Goal: Information Seeking & Learning: Compare options

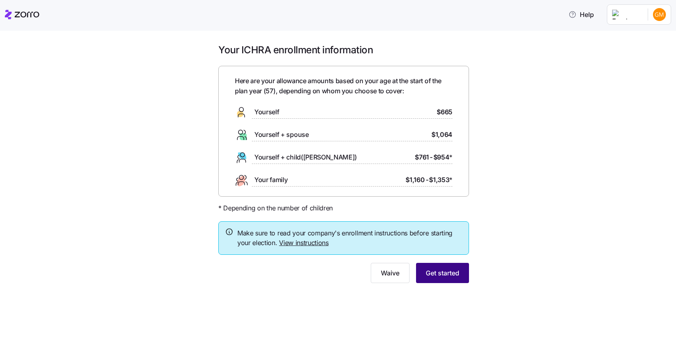
click at [456, 269] on span "Get started" at bounding box center [443, 273] width 34 height 10
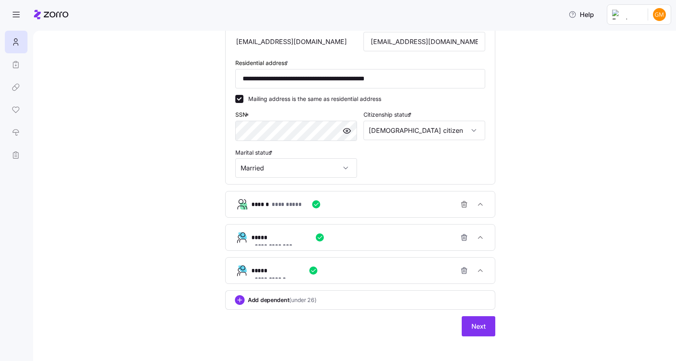
scroll to position [251, 0]
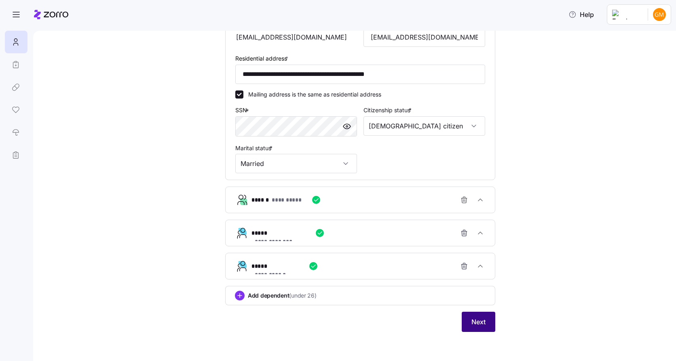
click at [480, 328] on button "Next" at bounding box center [479, 322] width 34 height 20
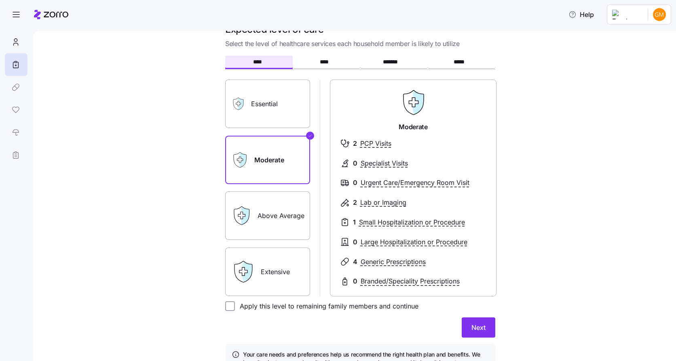
scroll to position [40, 0]
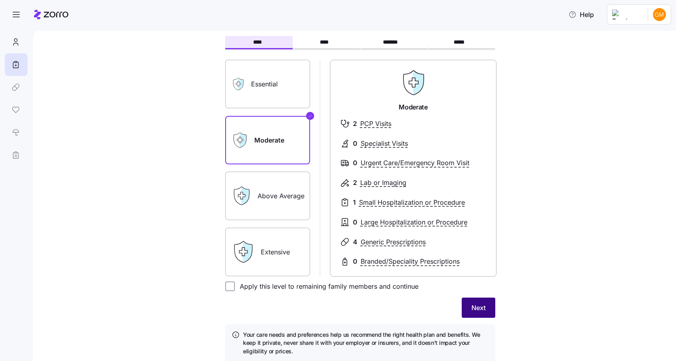
click at [478, 312] on span "Next" at bounding box center [478, 308] width 14 height 10
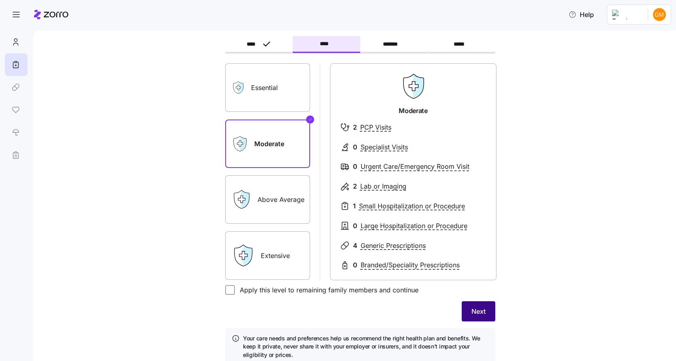
click at [477, 311] on span "Next" at bounding box center [478, 312] width 14 height 10
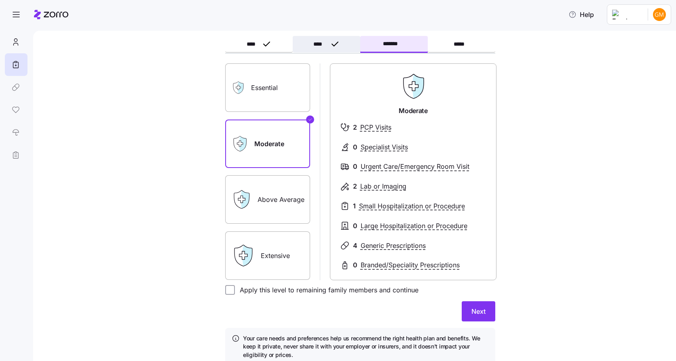
click at [321, 42] on span "****" at bounding box center [319, 44] width 13 height 6
click at [283, 208] on label "Above Average" at bounding box center [267, 200] width 85 height 48
click at [0, 0] on input "Above Average" at bounding box center [0, 0] width 0 height 0
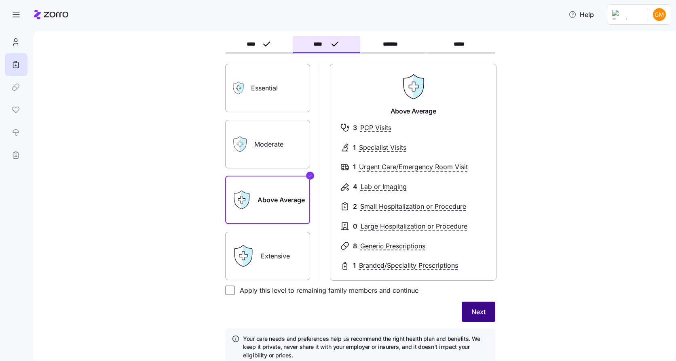
click at [482, 312] on span "Next" at bounding box center [478, 312] width 14 height 10
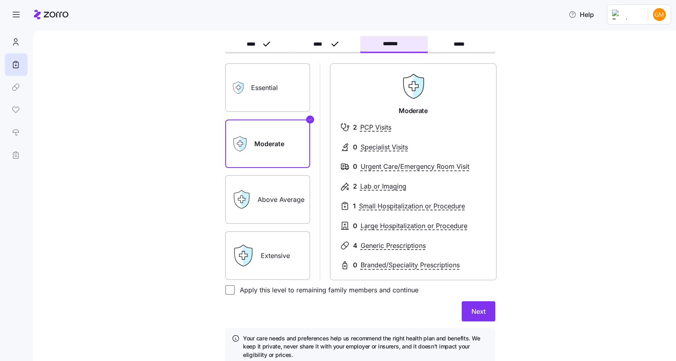
click at [482, 312] on span "Next" at bounding box center [478, 312] width 14 height 10
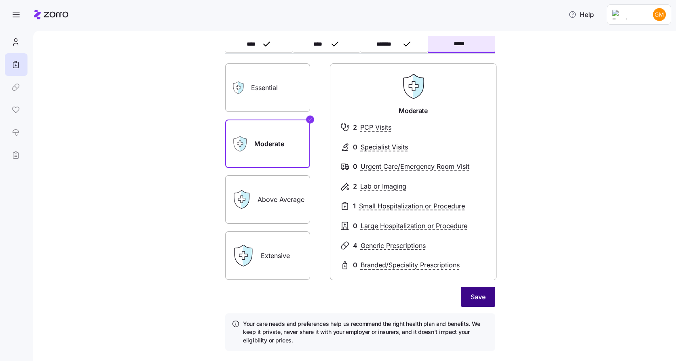
click at [488, 303] on button "Save" at bounding box center [478, 297] width 34 height 20
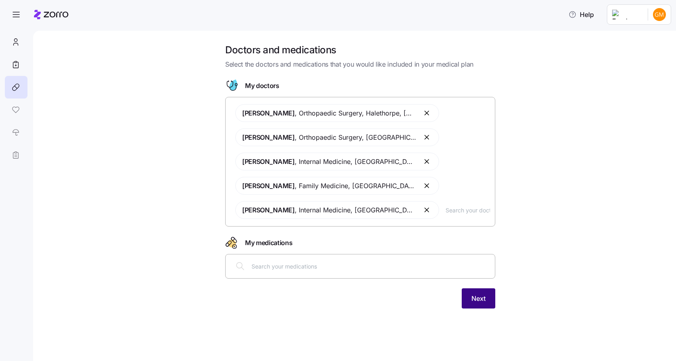
click at [471, 303] on span "Next" at bounding box center [478, 299] width 14 height 10
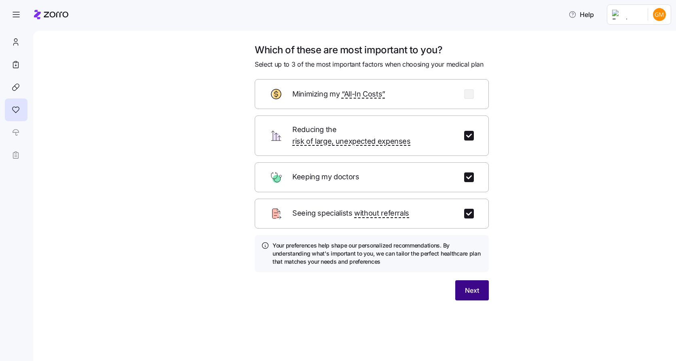
click at [481, 281] on button "Next" at bounding box center [472, 290] width 34 height 20
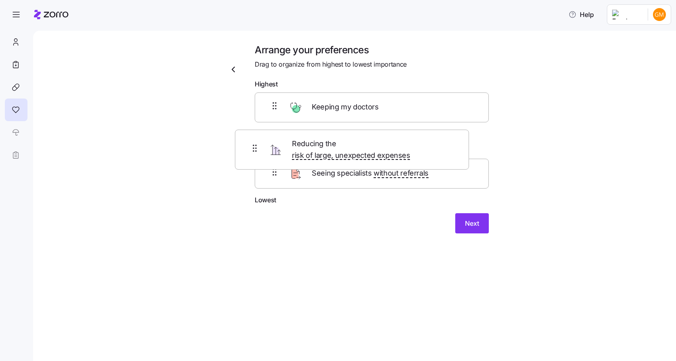
drag, startPoint x: 437, startPoint y: 184, endPoint x: 416, endPoint y: 146, distance: 43.1
click at [416, 146] on div "Keeping my doctors Seeing specialists without referrals Reducing the risk of la…" at bounding box center [372, 144] width 234 height 103
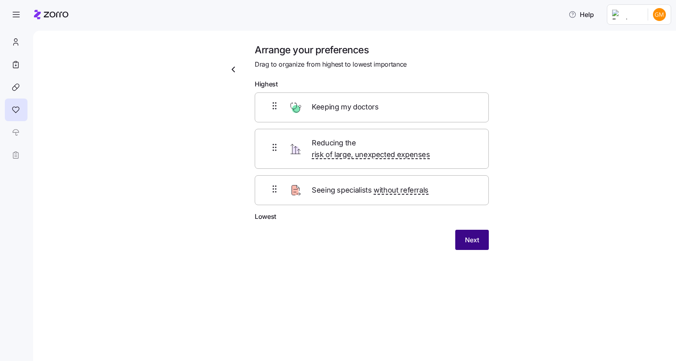
click at [481, 230] on button "Next" at bounding box center [472, 240] width 34 height 20
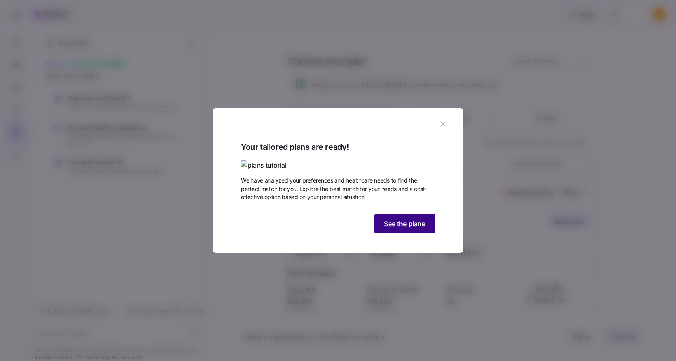
click at [397, 229] on span "See the plans" at bounding box center [404, 224] width 41 height 10
type textarea "x"
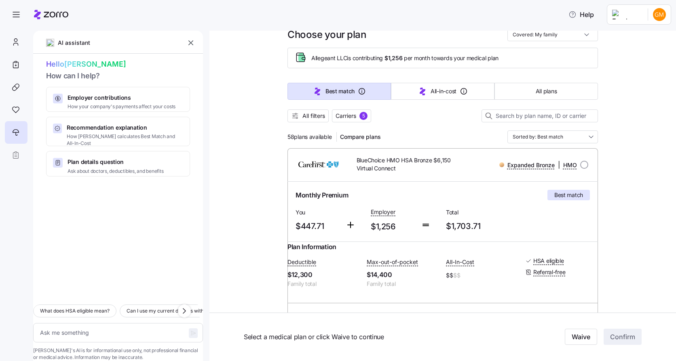
scroll to position [40, 0]
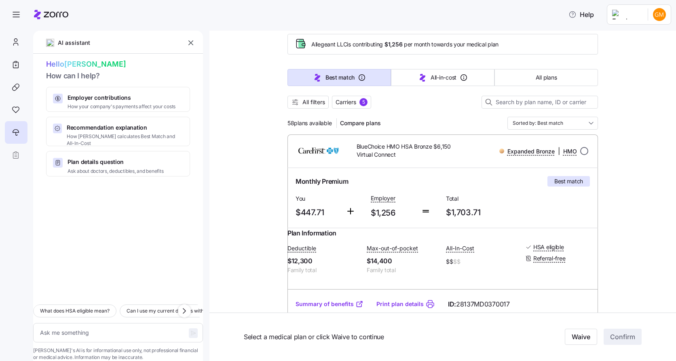
click at [581, 150] on input "radio" at bounding box center [584, 151] width 8 height 8
radio input "true"
type textarea "x"
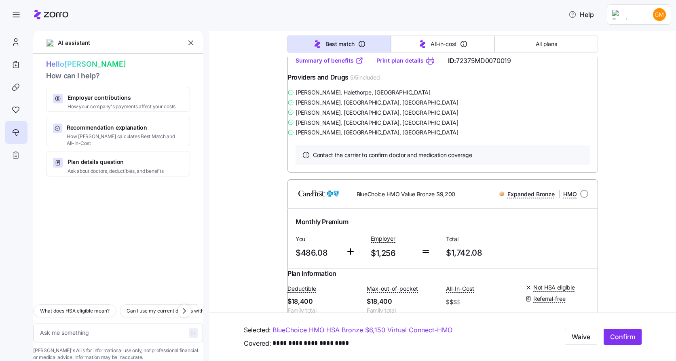
scroll to position [647, 0]
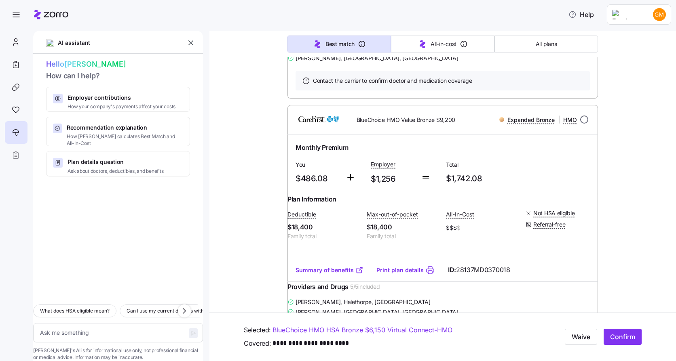
click at [580, 124] on input "radio" at bounding box center [584, 120] width 8 height 8
radio input "true"
type textarea "x"
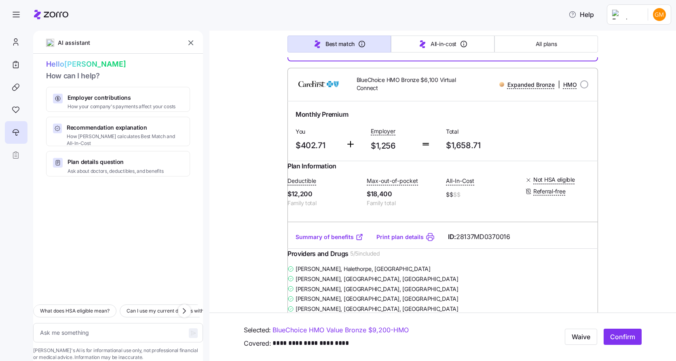
scroll to position [970, 0]
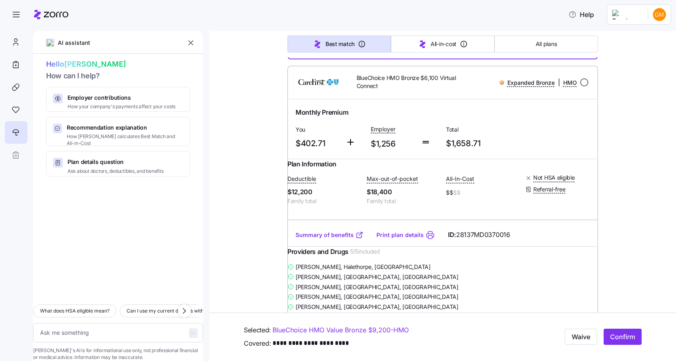
click at [580, 86] on input "radio" at bounding box center [584, 82] width 8 height 8
radio input "true"
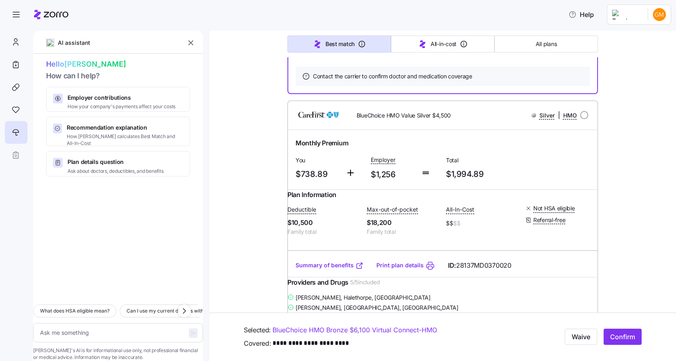
type textarea "x"
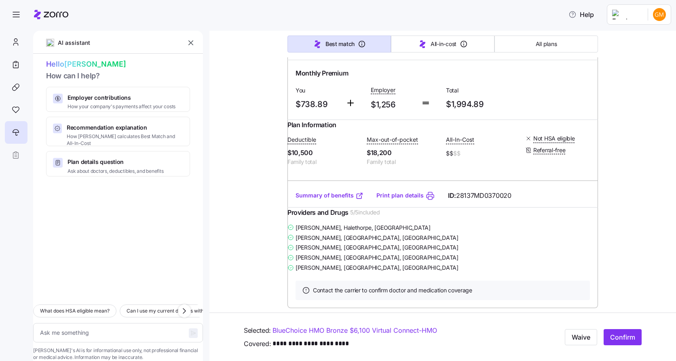
click at [582, 49] on input "radio" at bounding box center [584, 45] width 8 height 8
radio input "true"
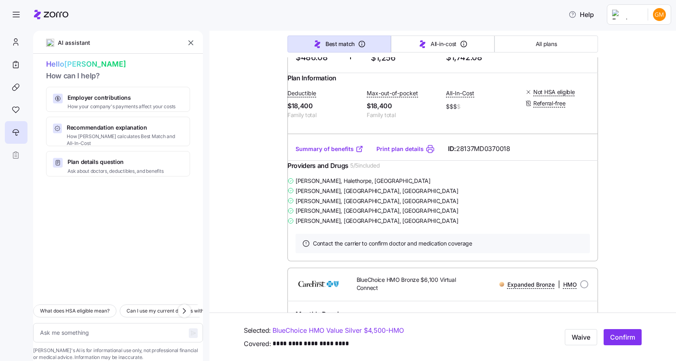
scroll to position [0, 0]
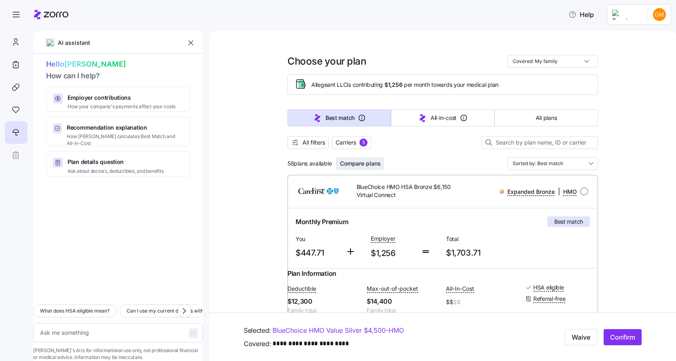
click at [358, 163] on span "Compare plans" at bounding box center [360, 164] width 41 height 8
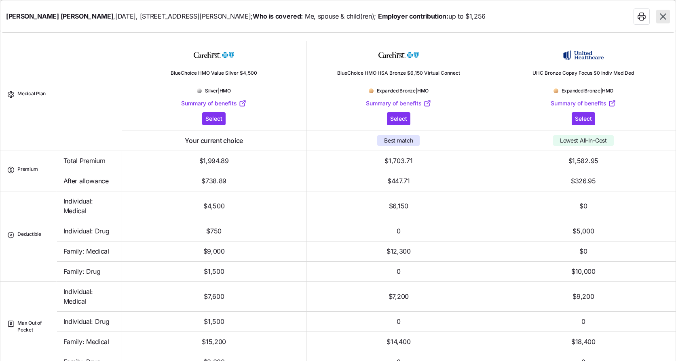
click at [662, 17] on icon "button" at bounding box center [663, 16] width 6 height 6
type textarea "x"
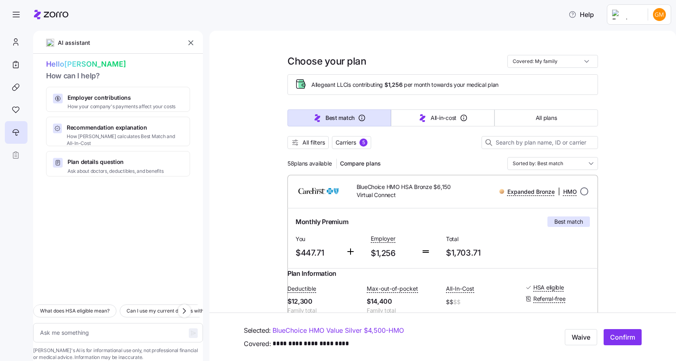
click at [583, 191] on input "radio" at bounding box center [584, 192] width 8 height 8
radio input "true"
type textarea "x"
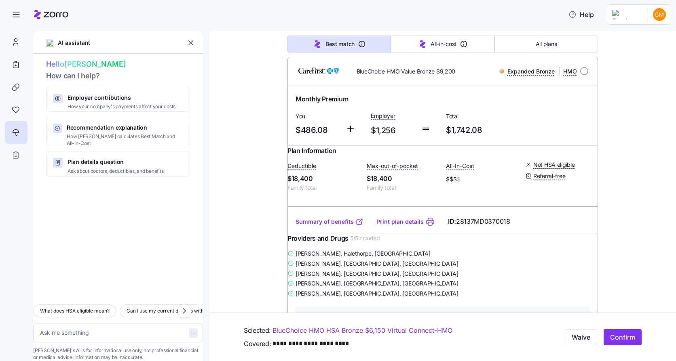
scroll to position [727, 0]
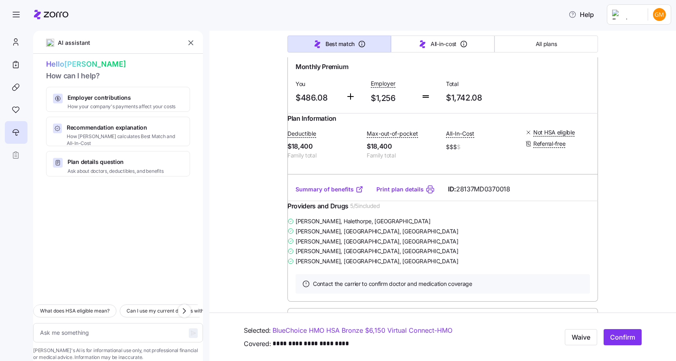
click at [582, 43] on input "radio" at bounding box center [584, 39] width 8 height 8
radio input "true"
type textarea "x"
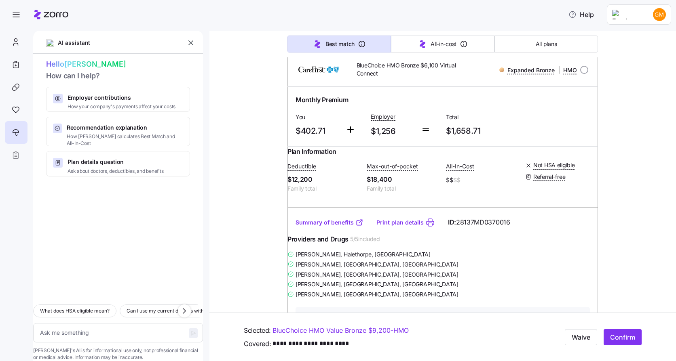
scroll to position [1010, 0]
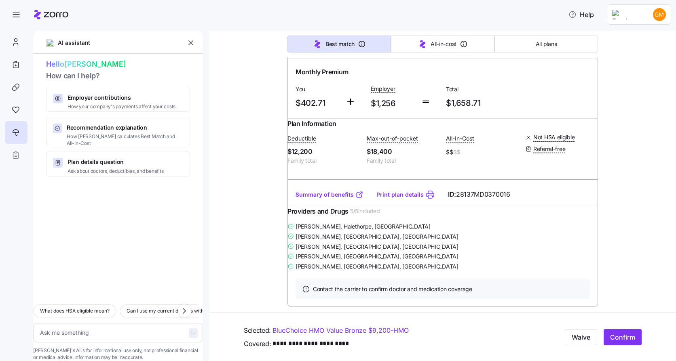
click at [580, 46] on input "radio" at bounding box center [584, 42] width 8 height 8
radio input "true"
type textarea "x"
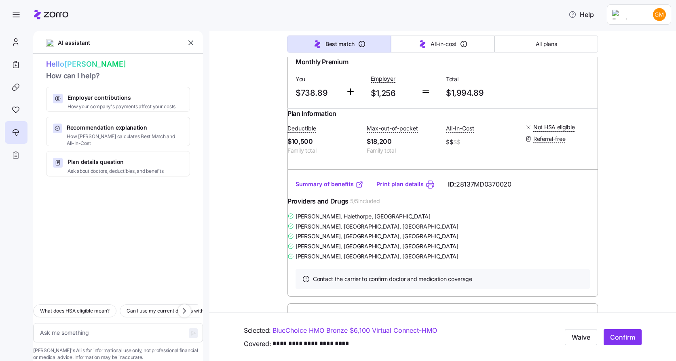
scroll to position [1334, 0]
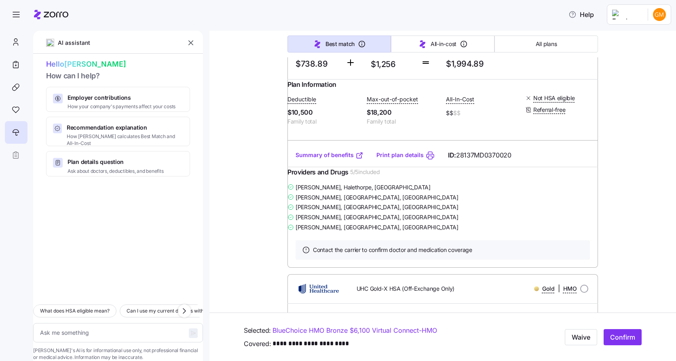
click at [583, 9] on input "radio" at bounding box center [584, 5] width 8 height 8
radio input "true"
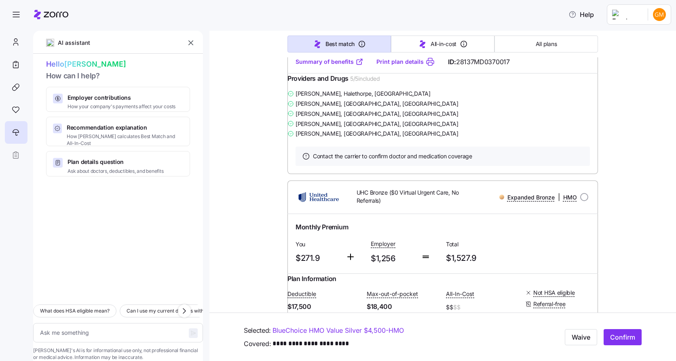
scroll to position [0, 0]
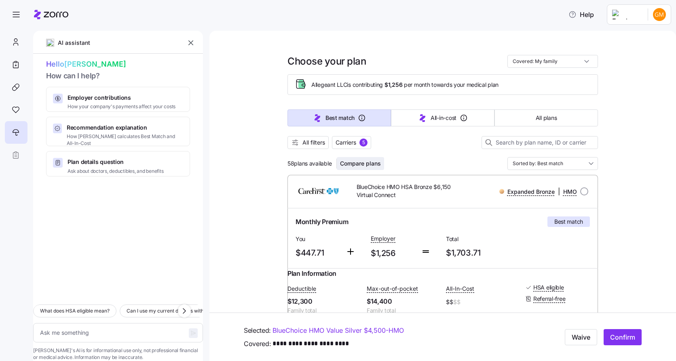
click at [354, 161] on span "Compare plans" at bounding box center [360, 164] width 41 height 8
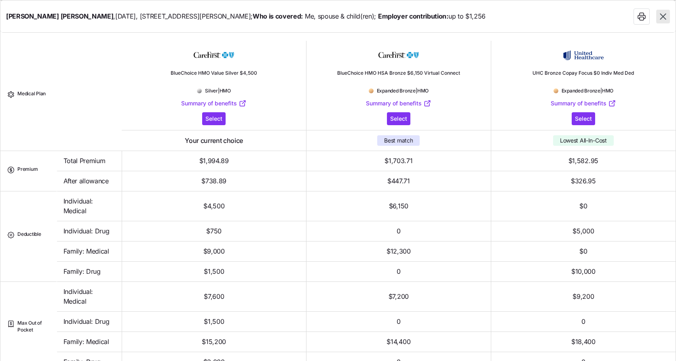
click at [391, 105] on link "Summary of benefits" at bounding box center [398, 103] width 65 height 8
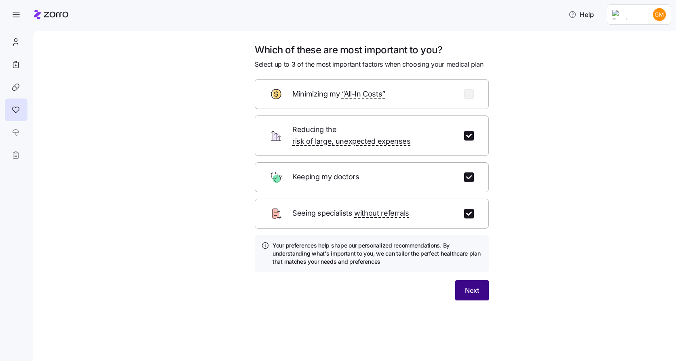
click at [473, 286] on span "Next" at bounding box center [472, 291] width 14 height 10
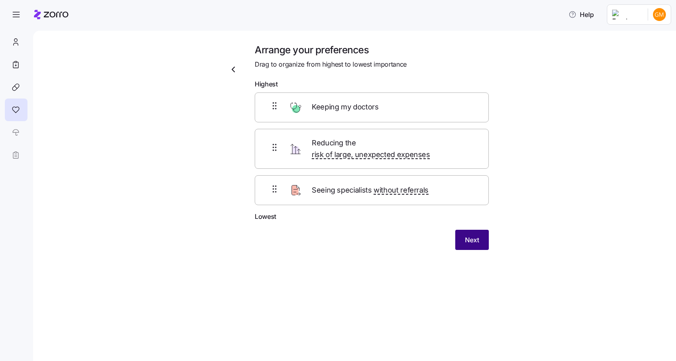
click at [471, 235] on span "Next" at bounding box center [472, 240] width 14 height 10
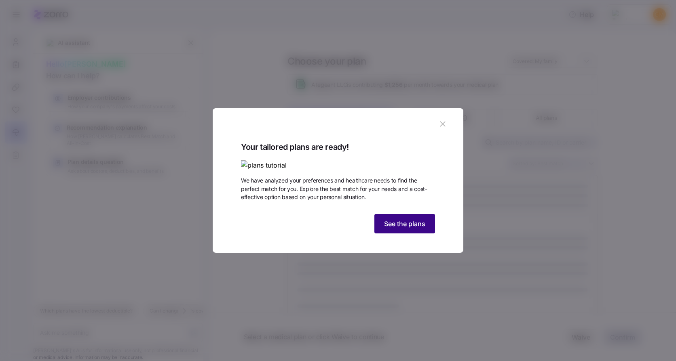
click at [413, 229] on span "See the plans" at bounding box center [404, 224] width 41 height 10
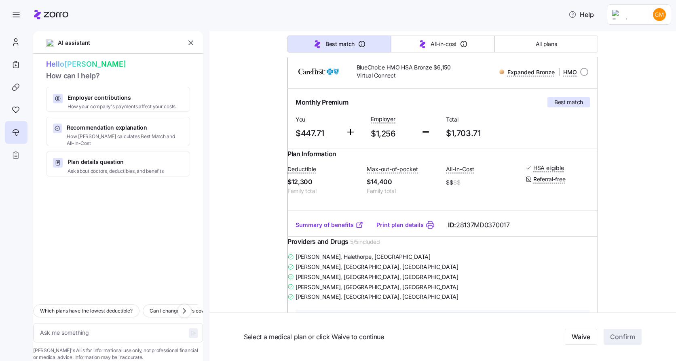
scroll to position [121, 0]
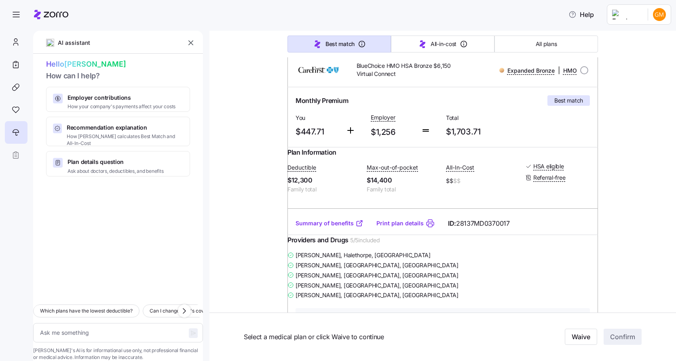
click at [389, 228] on link "Print plan details" at bounding box center [399, 223] width 47 height 8
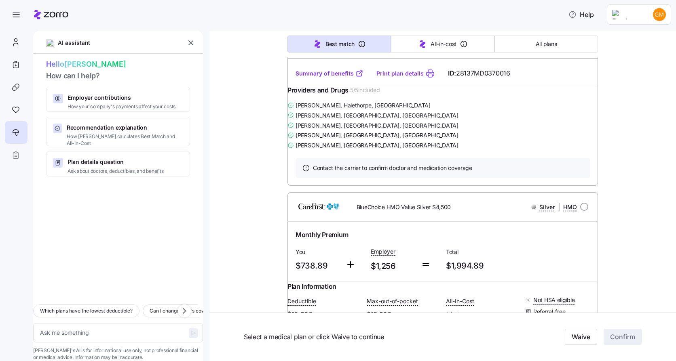
scroll to position [1253, 0]
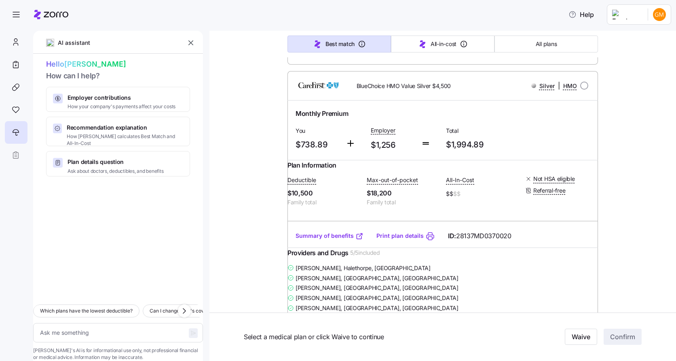
type textarea "x"
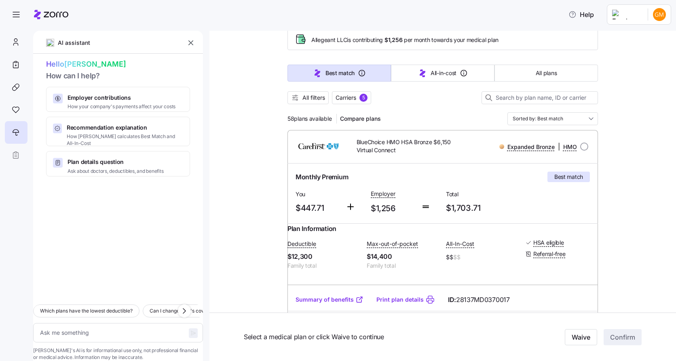
scroll to position [81, 0]
